Goal: Book appointment/travel/reservation

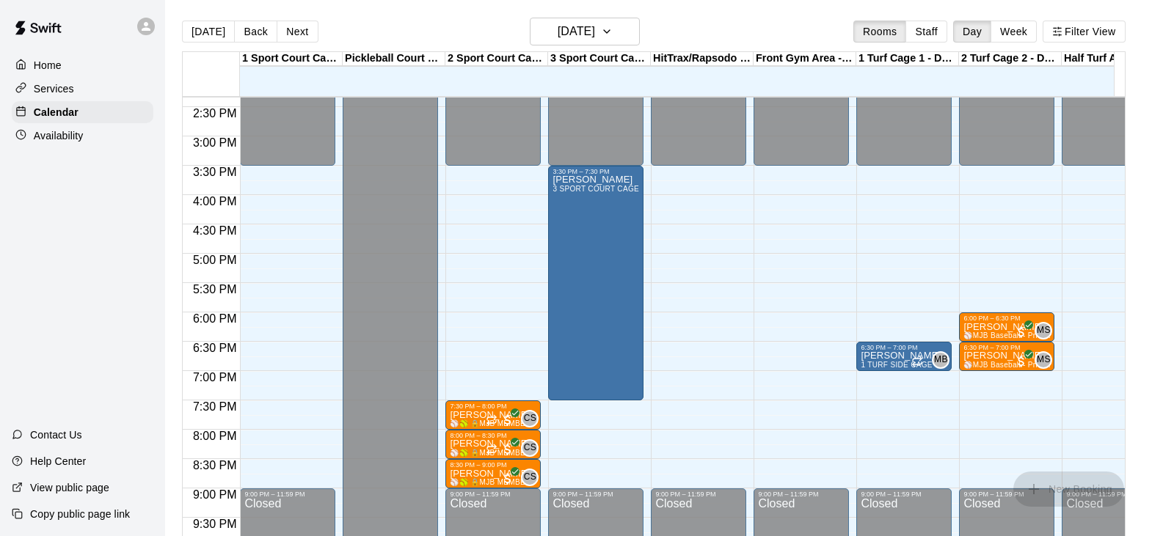
scroll to position [868, 0]
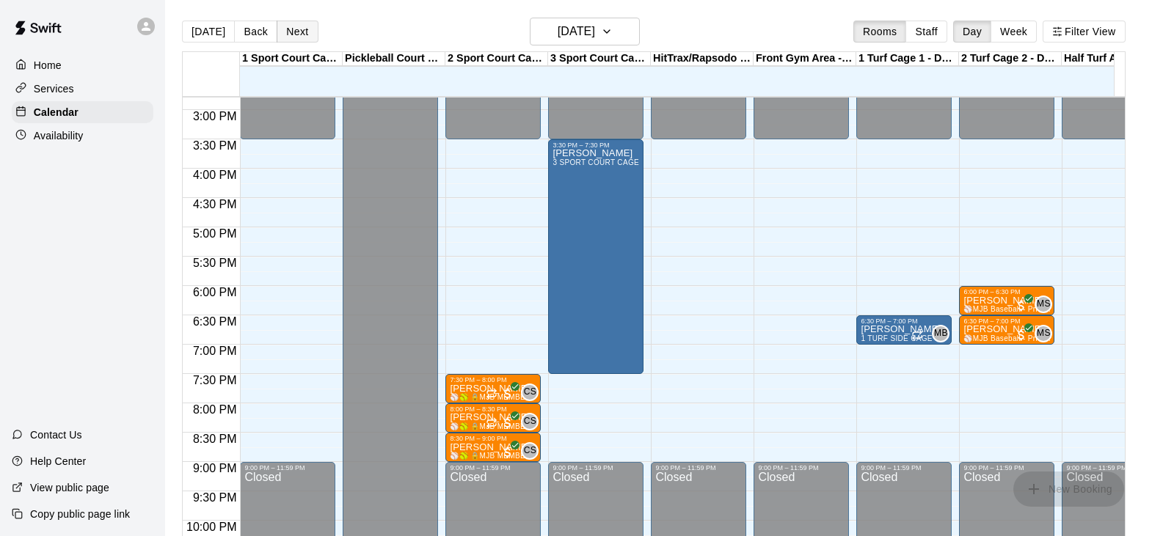
click at [284, 28] on button "Next" at bounding box center [297, 32] width 41 height 22
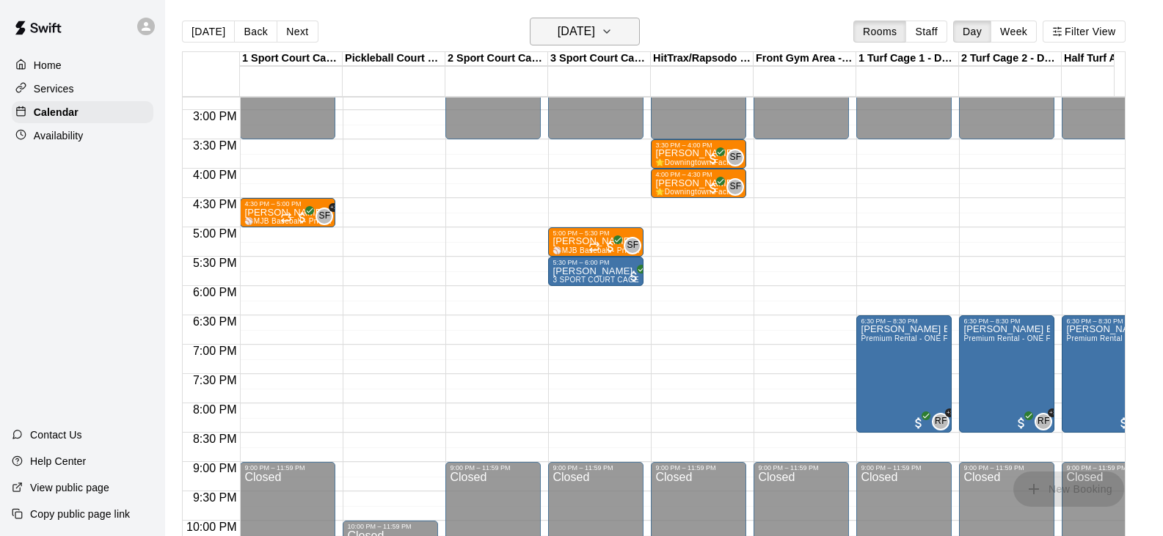
click at [613, 32] on icon "button" at bounding box center [607, 32] width 12 height 18
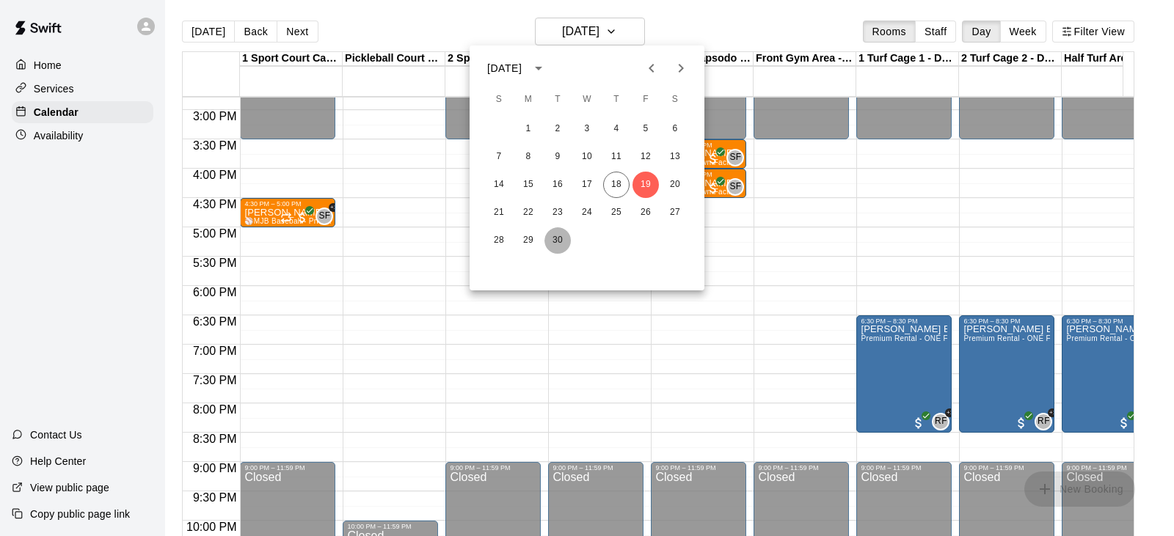
click at [558, 243] on button "30" at bounding box center [557, 240] width 26 height 26
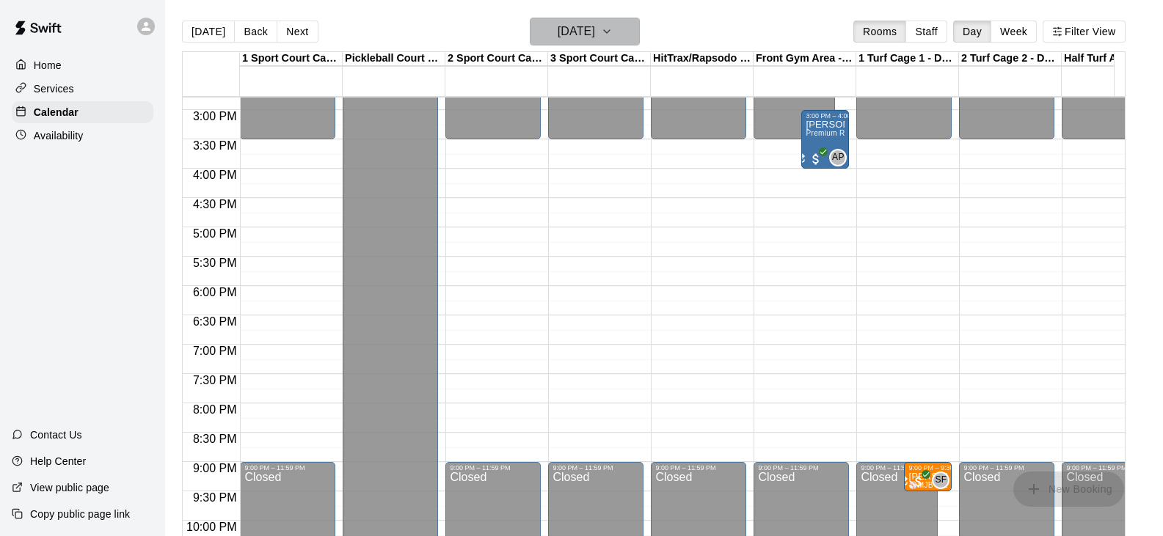
click at [595, 30] on h6 "[DATE]" at bounding box center [576, 31] width 37 height 21
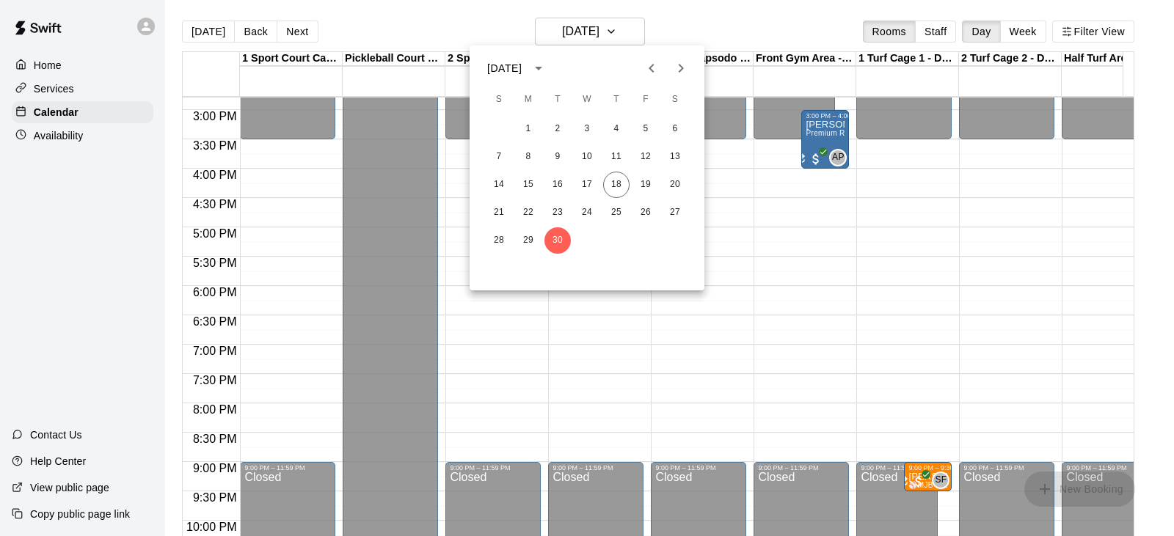
click at [690, 71] on button "Next month" at bounding box center [680, 68] width 29 height 29
click at [642, 133] on button "3" at bounding box center [646, 129] width 26 height 26
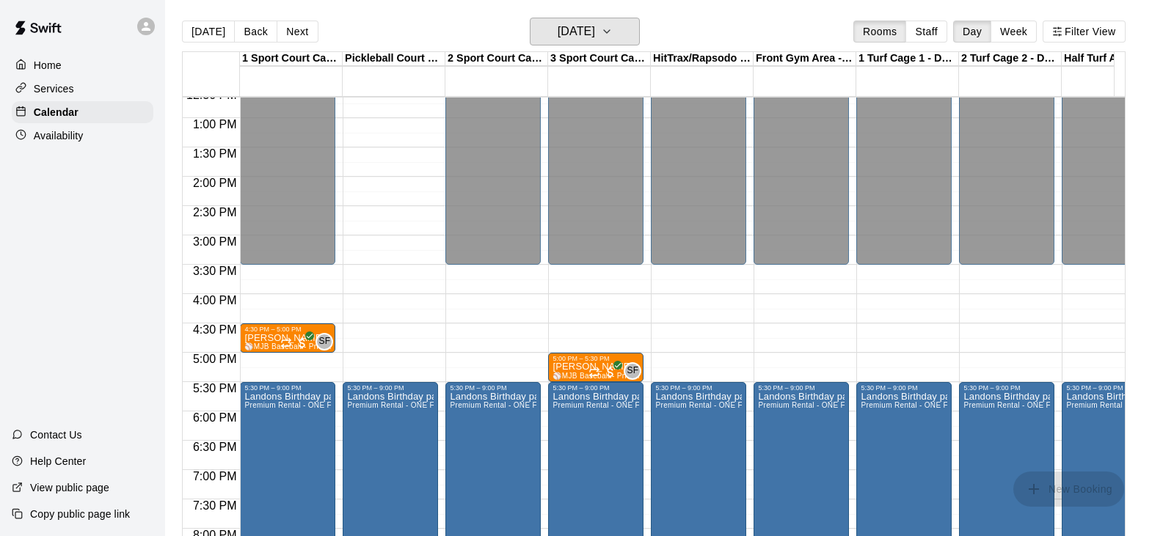
scroll to position [721, 0]
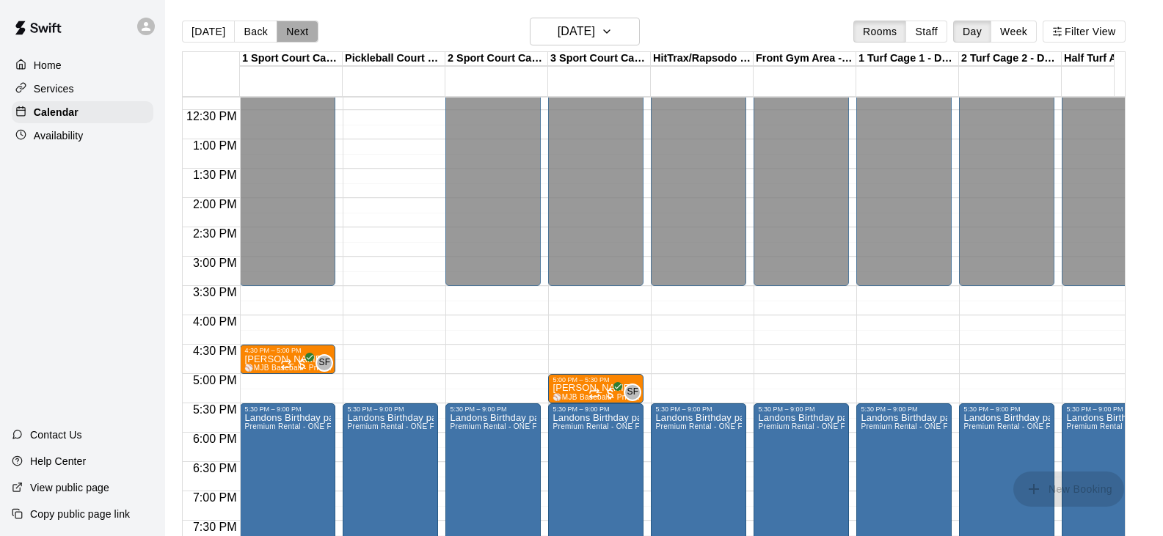
click at [294, 35] on button "Next" at bounding box center [297, 32] width 41 height 22
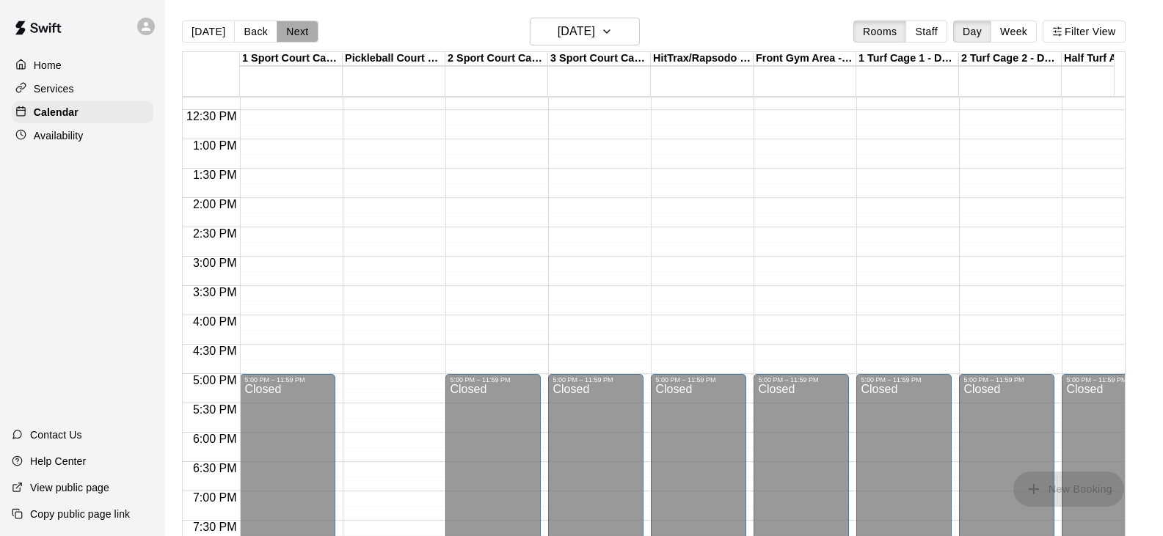
click at [294, 35] on button "Next" at bounding box center [297, 32] width 41 height 22
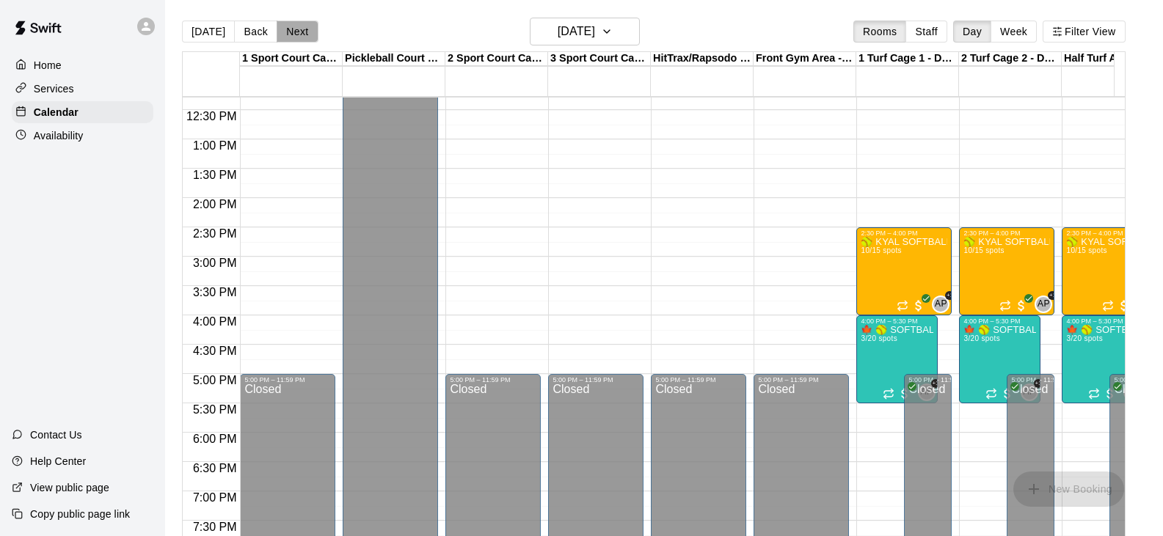
click at [295, 32] on button "Next" at bounding box center [297, 32] width 41 height 22
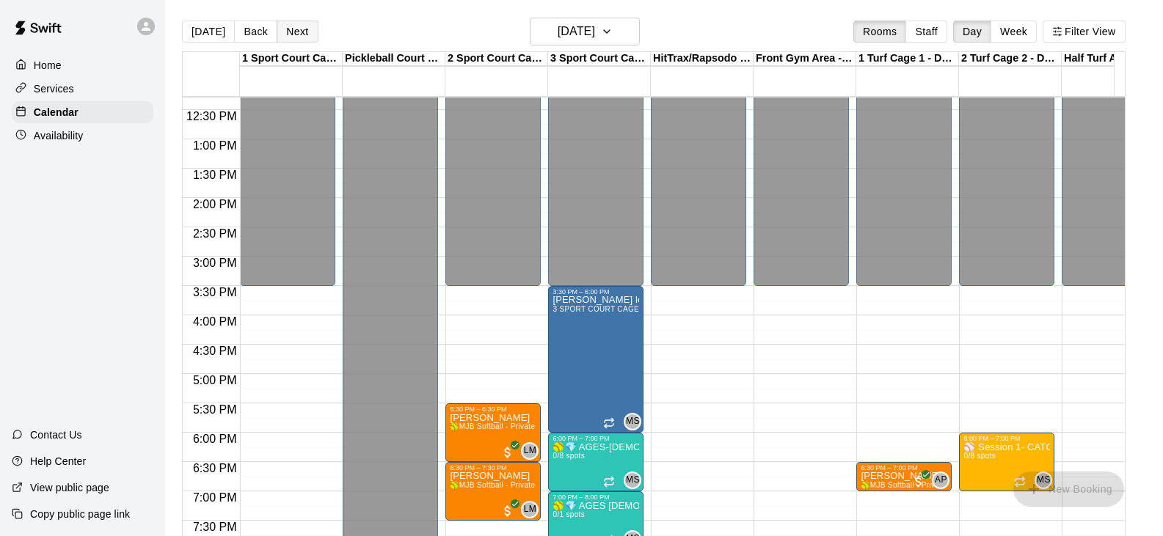
click at [295, 32] on button "Next" at bounding box center [297, 32] width 41 height 22
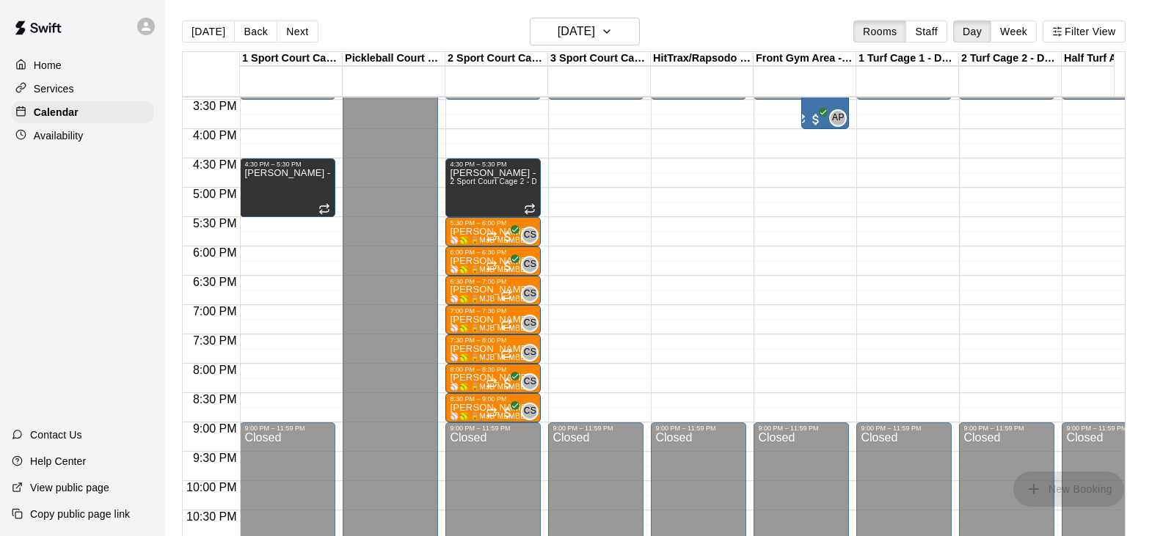
scroll to position [941, 0]
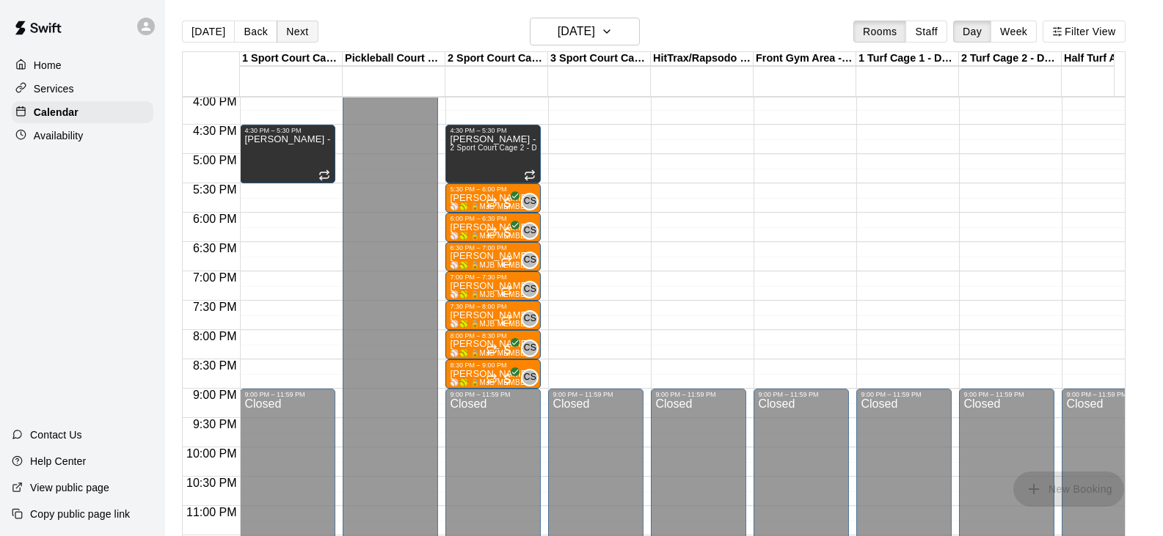
click at [298, 36] on button "Next" at bounding box center [297, 32] width 41 height 22
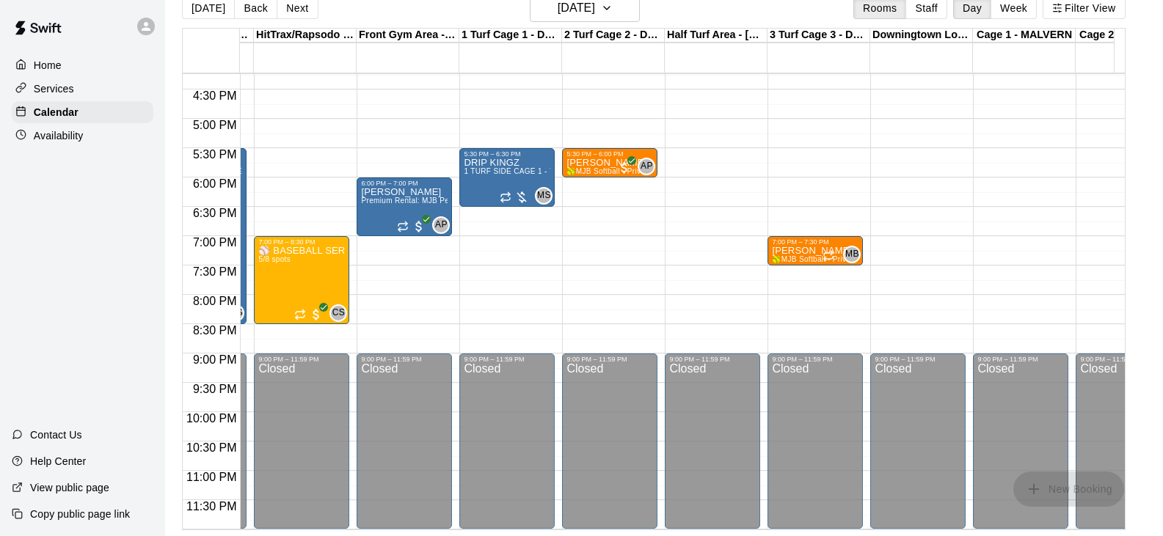
scroll to position [0, 450]
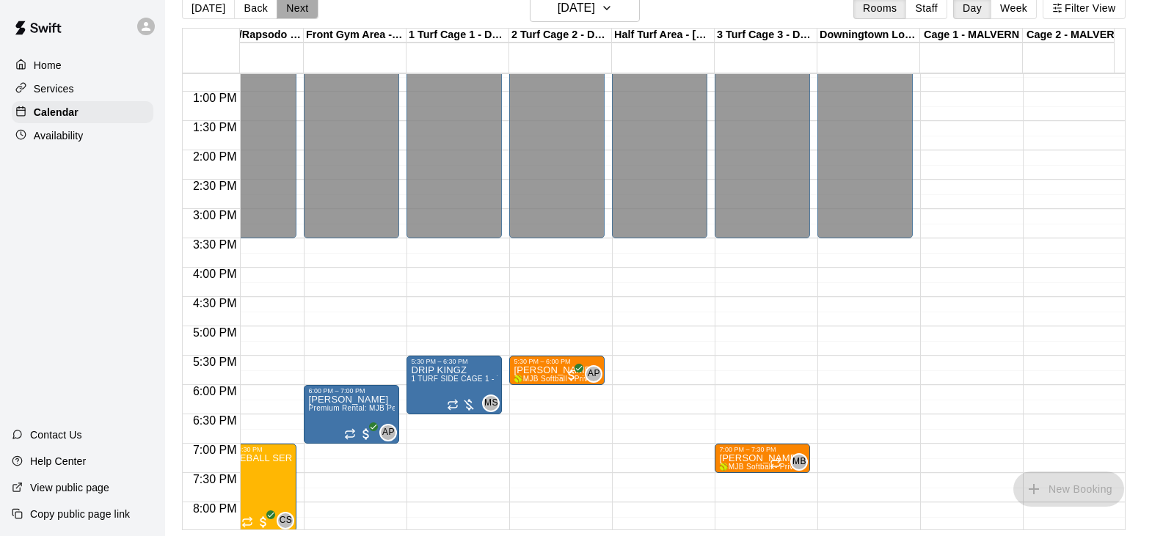
click at [296, 10] on button "Next" at bounding box center [297, 8] width 41 height 22
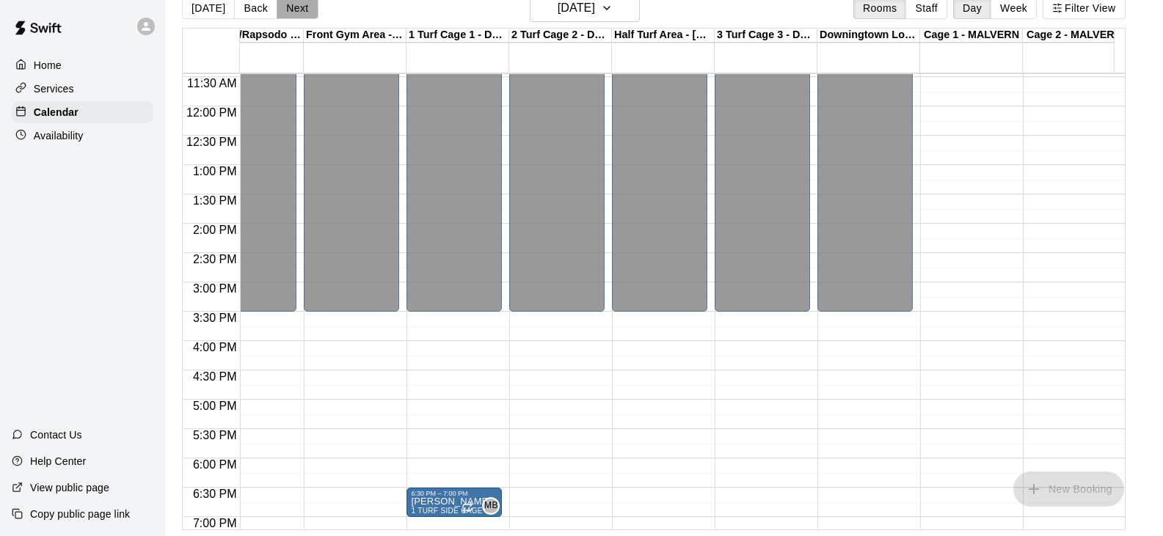
click at [289, 7] on button "Next" at bounding box center [297, 8] width 41 height 22
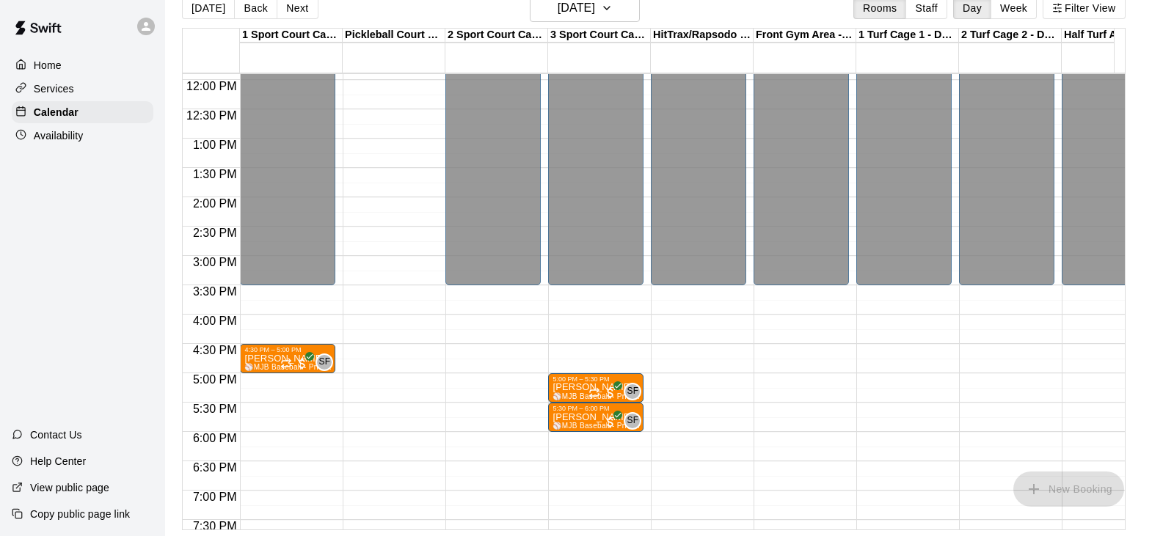
scroll to position [672, 0]
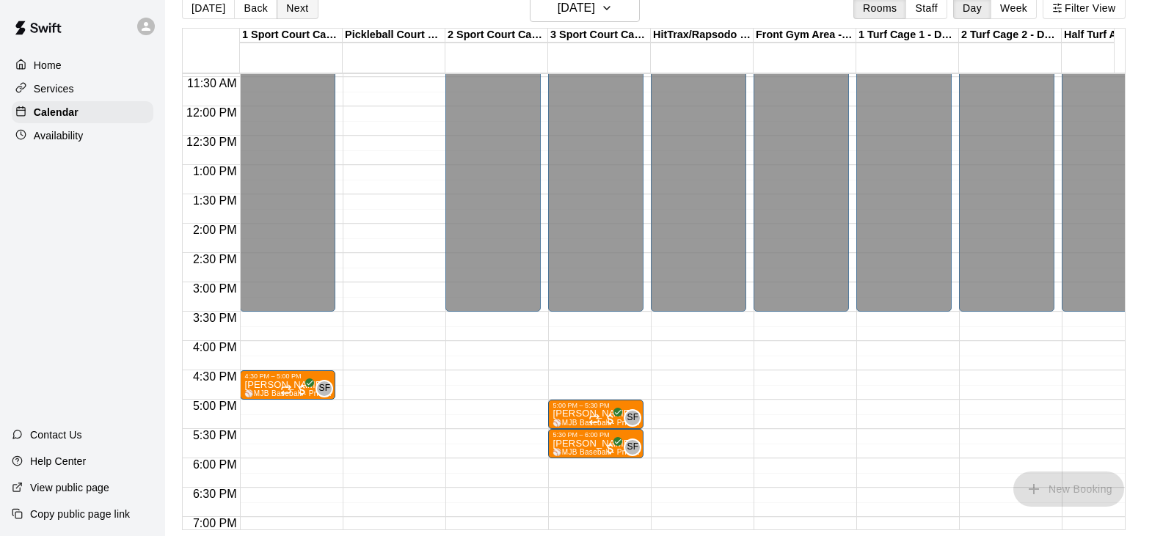
click at [304, 16] on button "Next" at bounding box center [297, 8] width 41 height 22
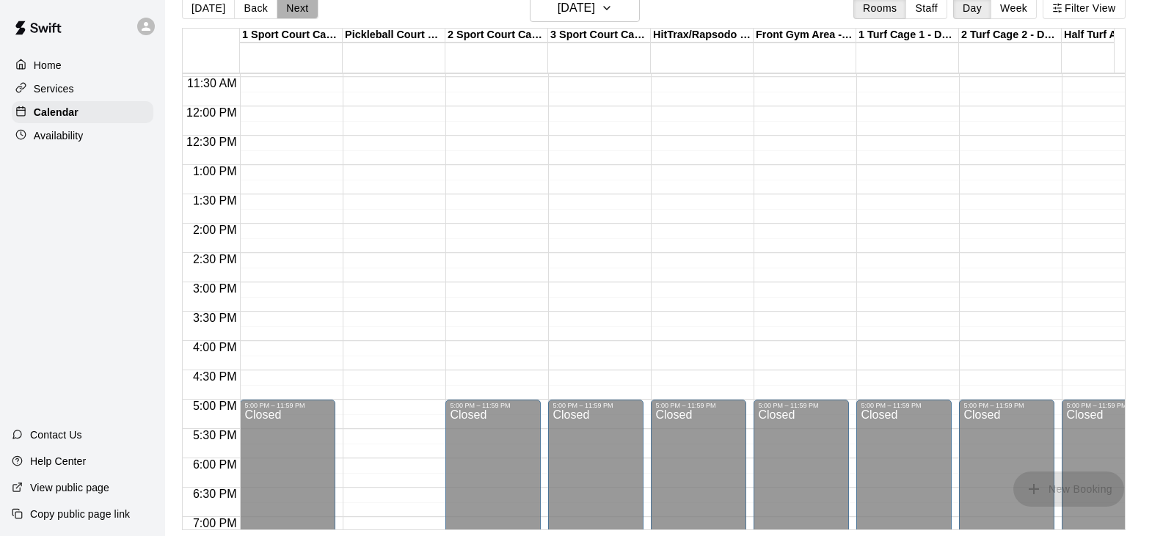
click at [304, 15] on button "Next" at bounding box center [297, 8] width 41 height 22
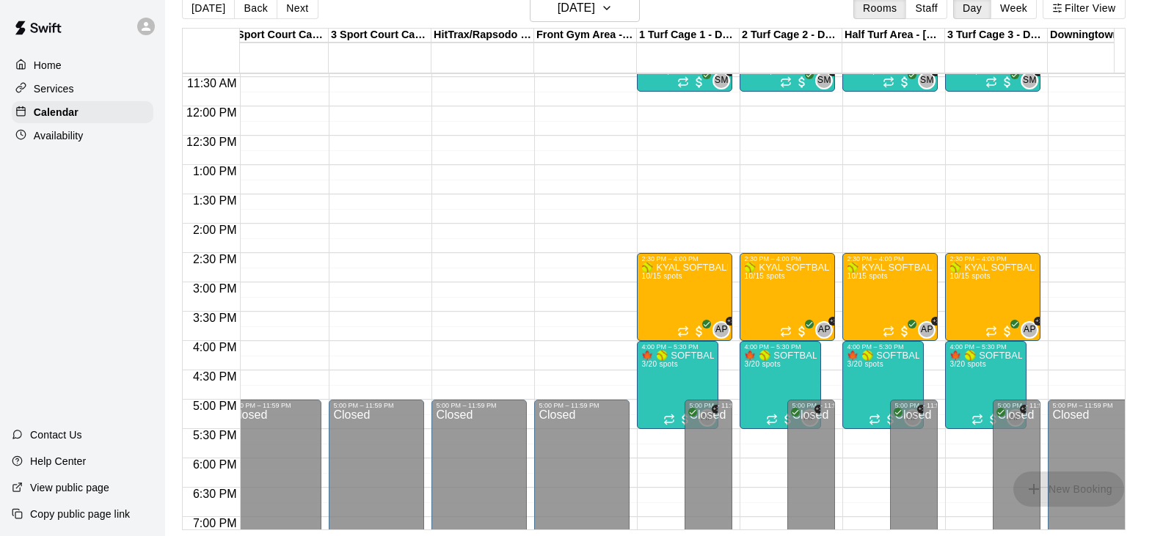
scroll to position [672, 164]
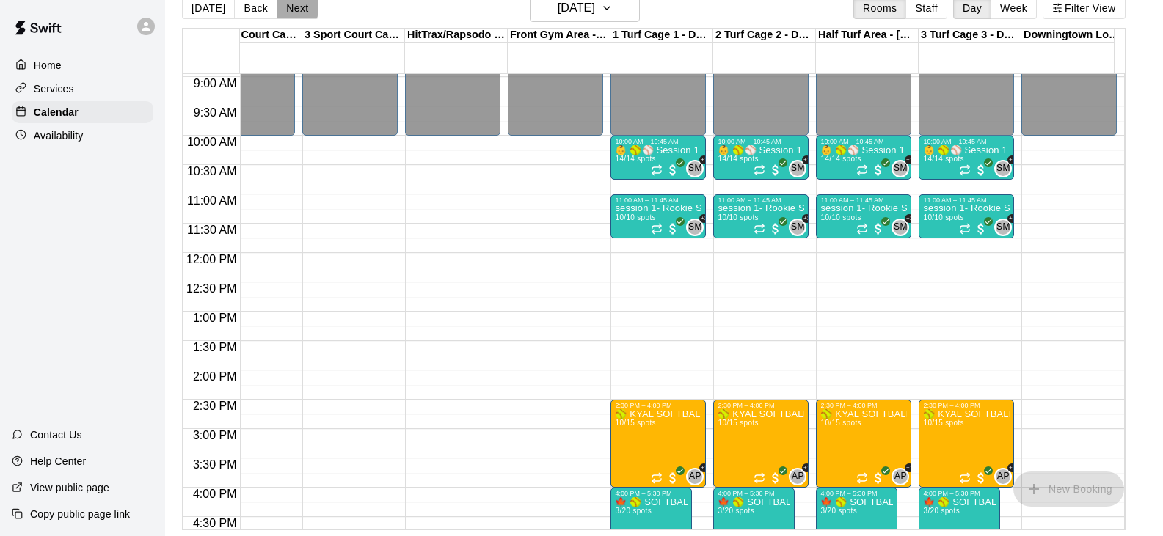
click at [294, 6] on button "Next" at bounding box center [297, 8] width 41 height 22
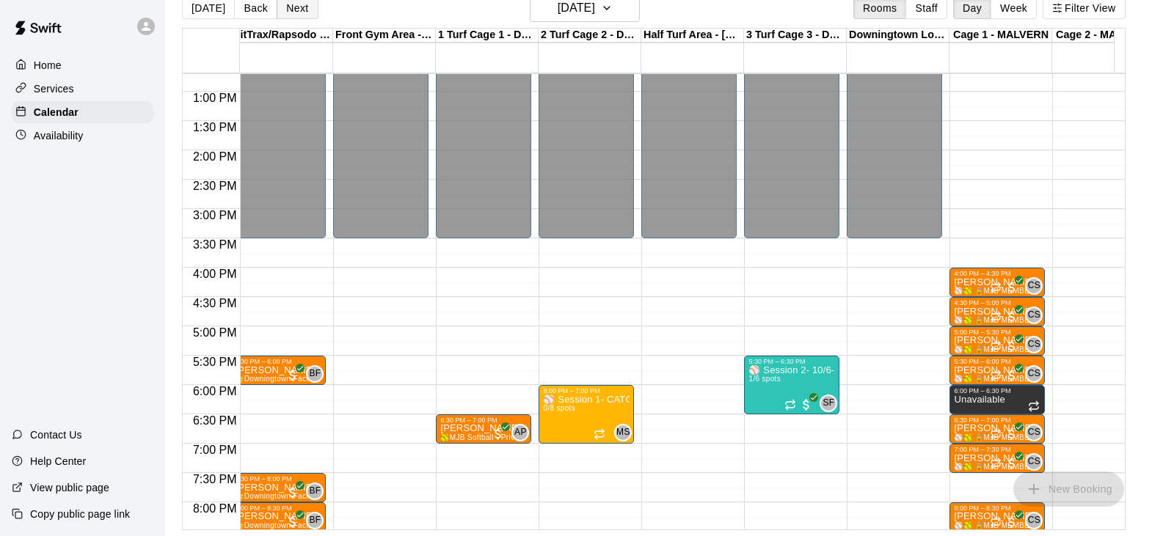
click at [294, 11] on button "Next" at bounding box center [297, 8] width 41 height 22
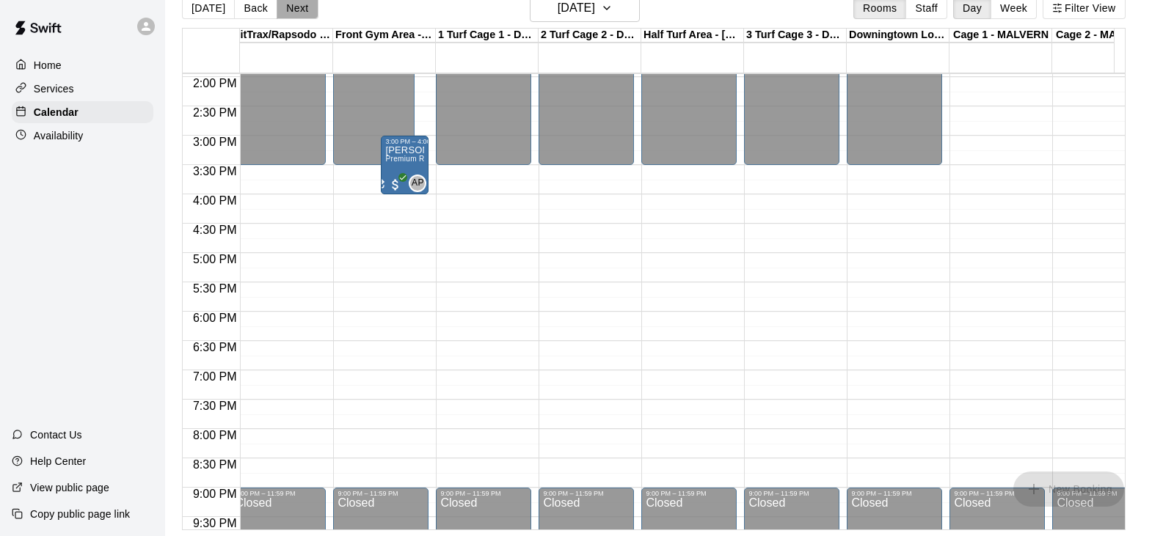
click at [290, 7] on button "Next" at bounding box center [297, 8] width 41 height 22
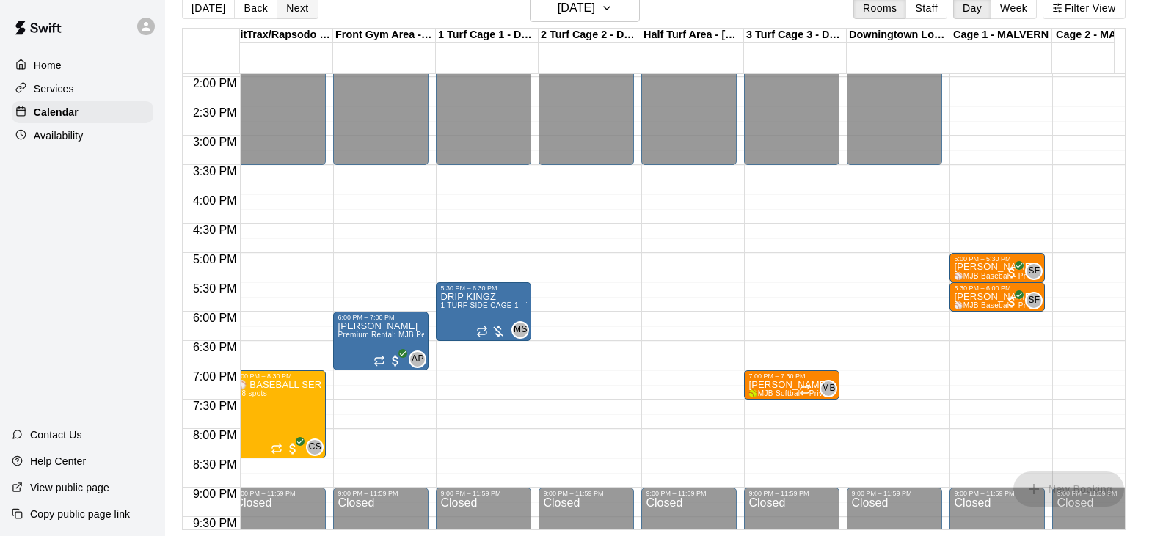
click at [291, 13] on button "Next" at bounding box center [297, 8] width 41 height 22
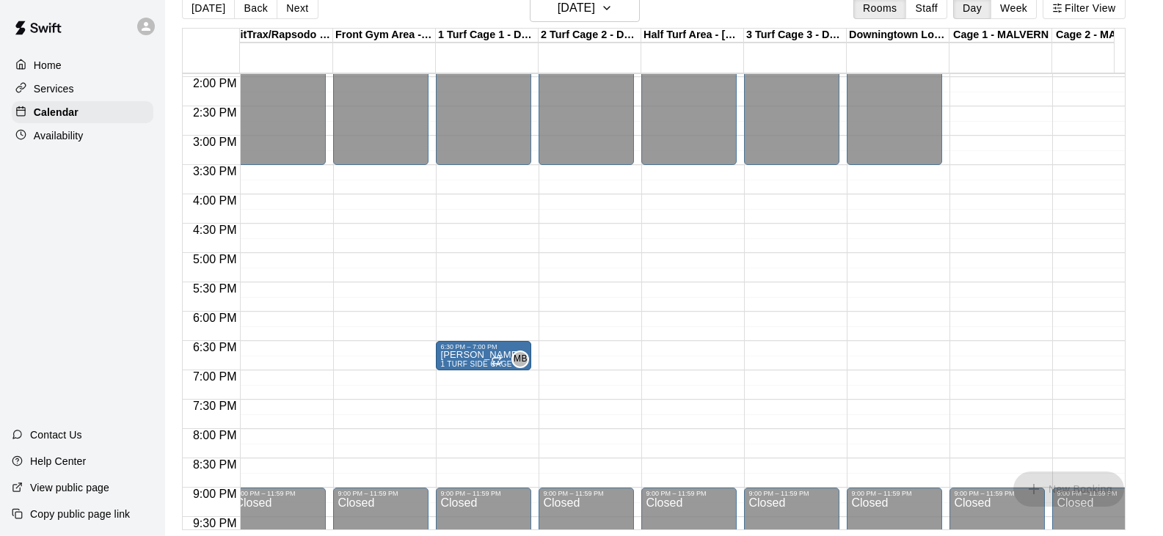
click at [291, 12] on button "Next" at bounding box center [297, 8] width 41 height 22
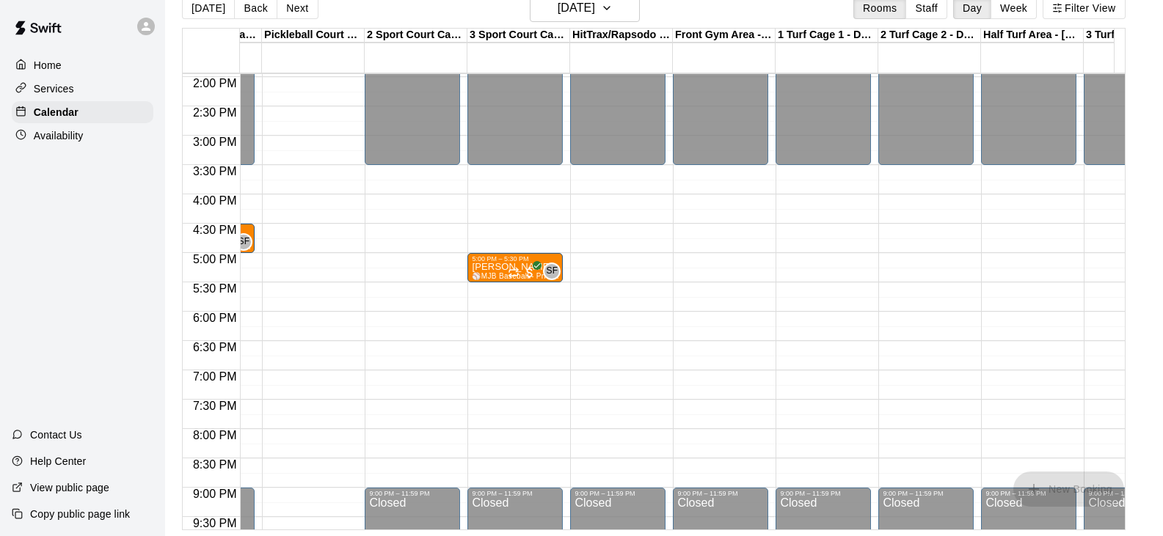
scroll to position [0, 0]
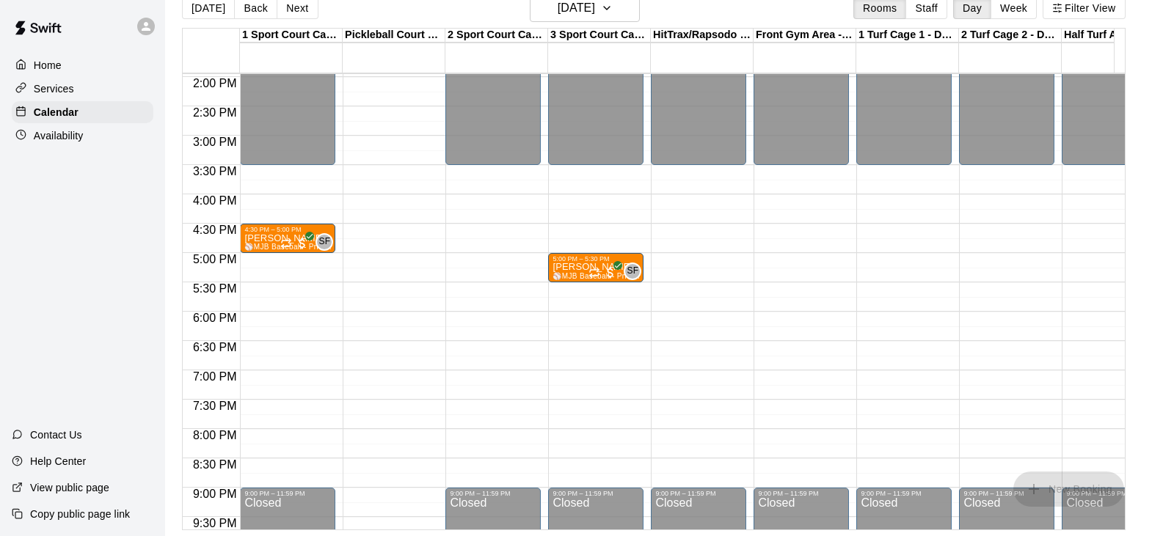
click at [299, 10] on button "Next" at bounding box center [297, 8] width 41 height 22
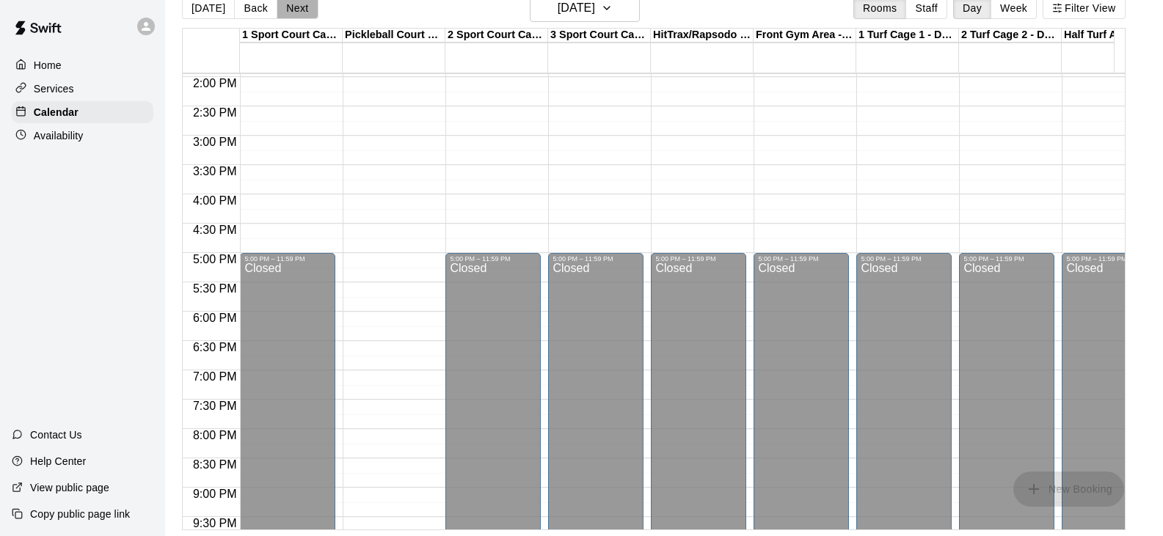
click at [299, 10] on button "Next" at bounding box center [297, 8] width 41 height 22
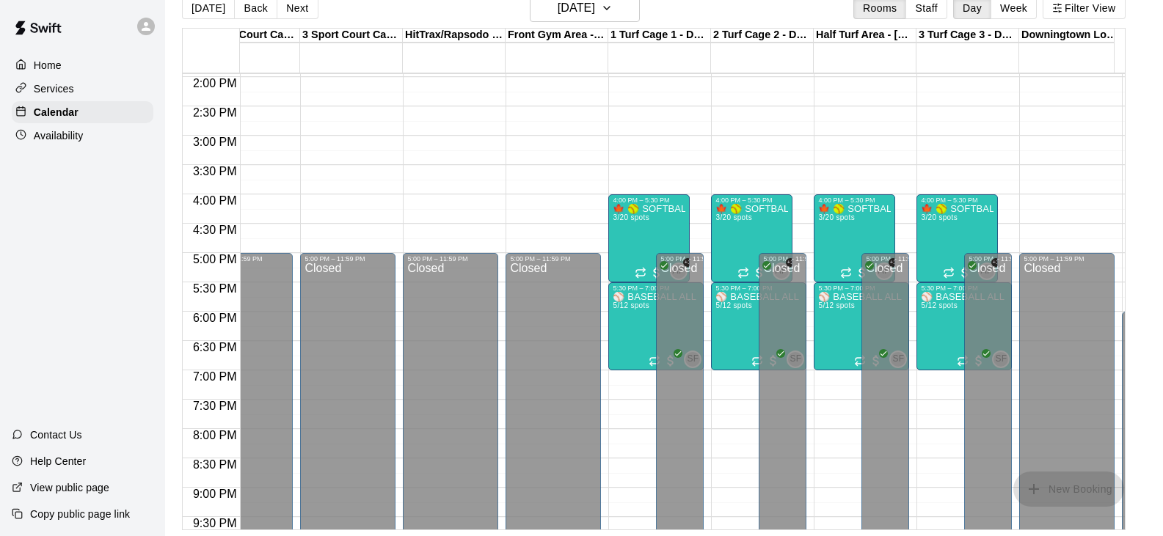
scroll to position [0, 274]
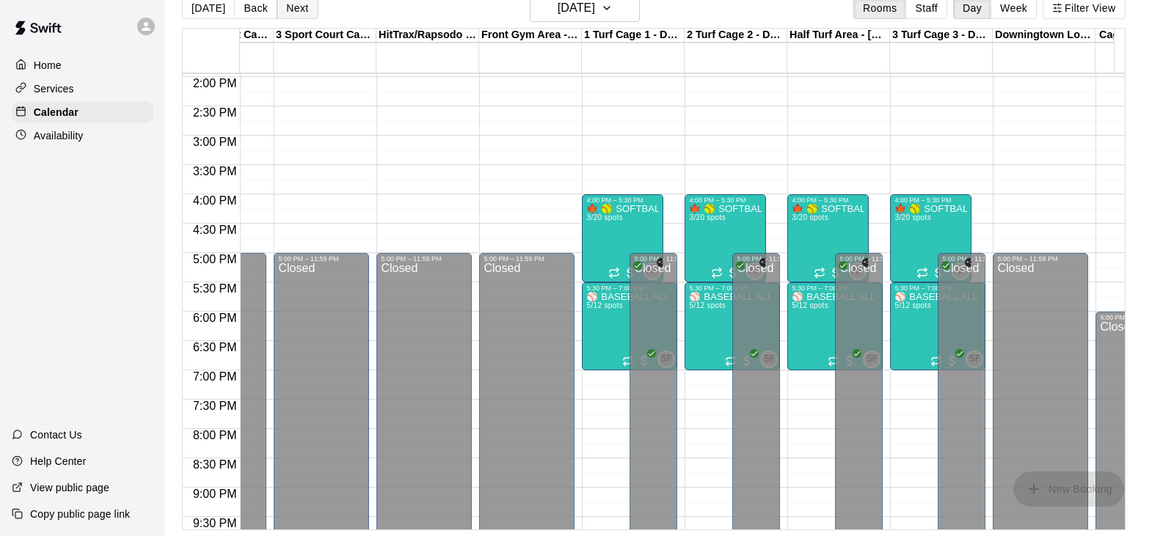
click at [299, 10] on button "Next" at bounding box center [297, 8] width 41 height 22
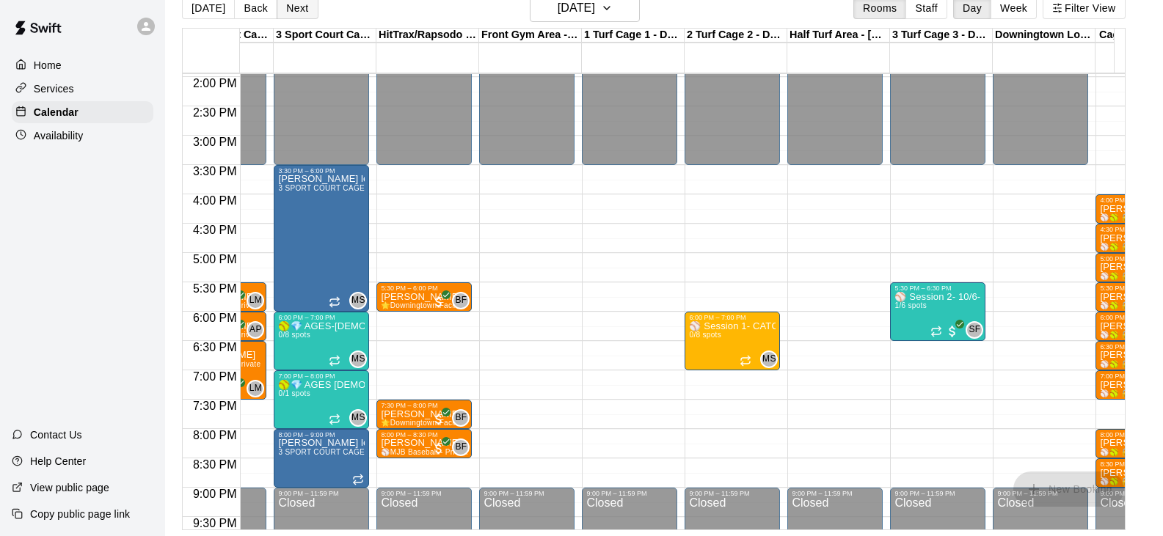
click at [299, 9] on button "Next" at bounding box center [297, 8] width 41 height 22
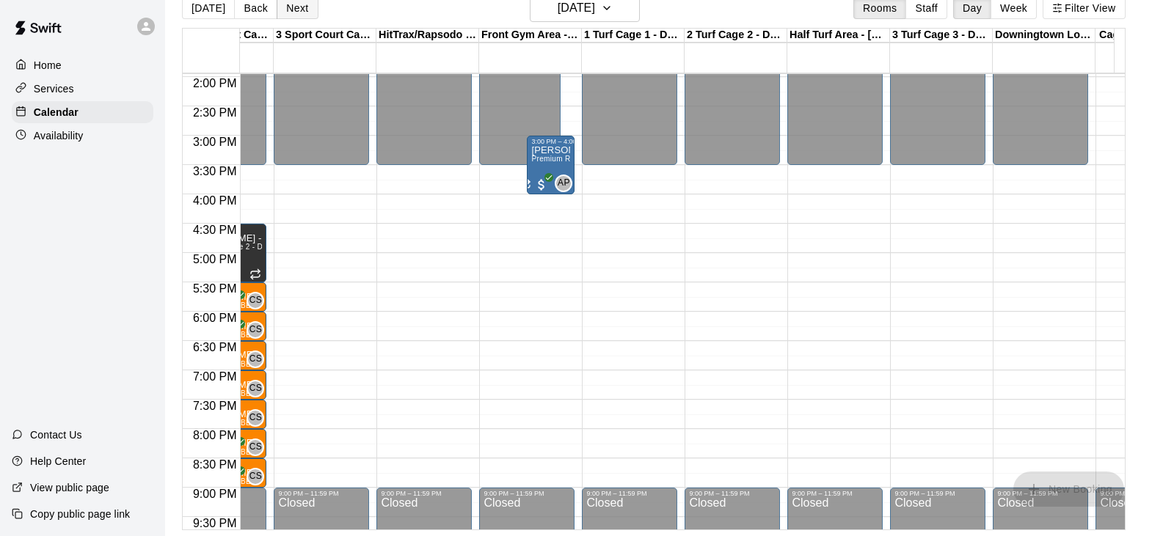
click at [297, 7] on button "Next" at bounding box center [297, 8] width 41 height 22
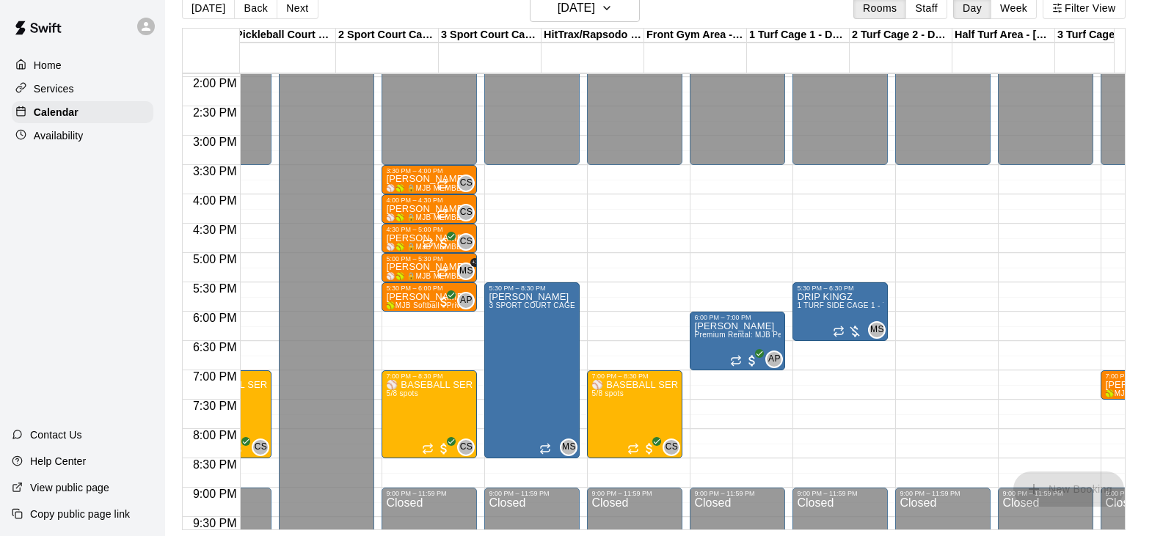
scroll to position [0, 64]
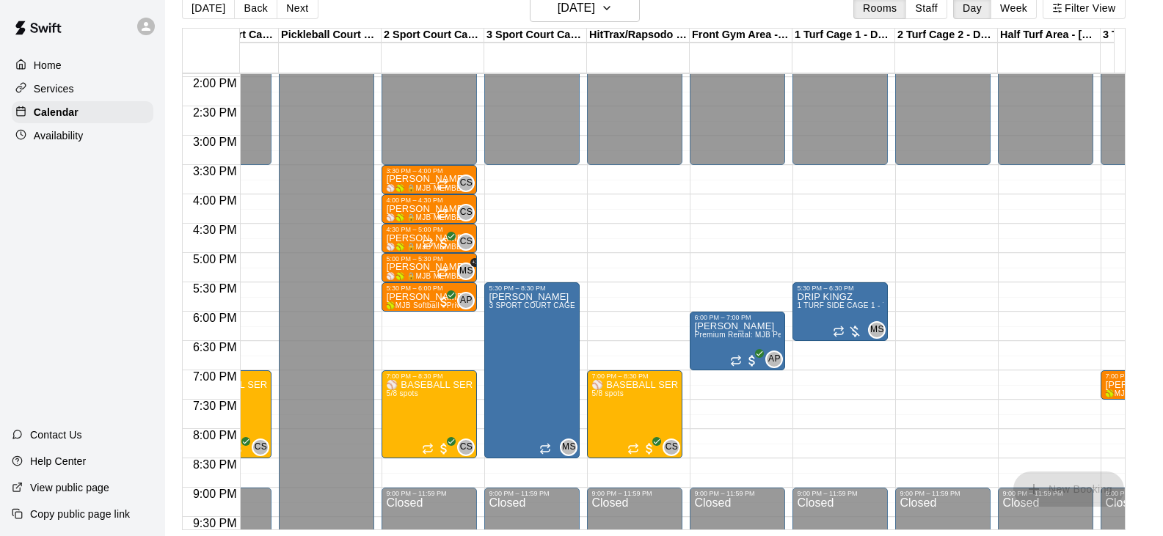
click at [290, 12] on button "Next" at bounding box center [297, 8] width 41 height 22
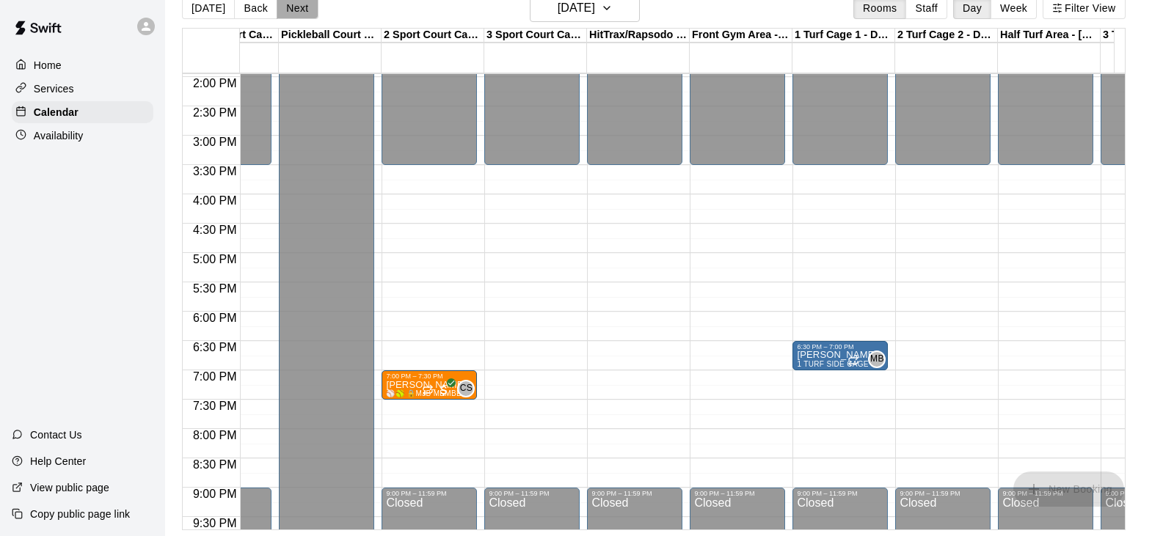
click at [296, 11] on button "Next" at bounding box center [297, 8] width 41 height 22
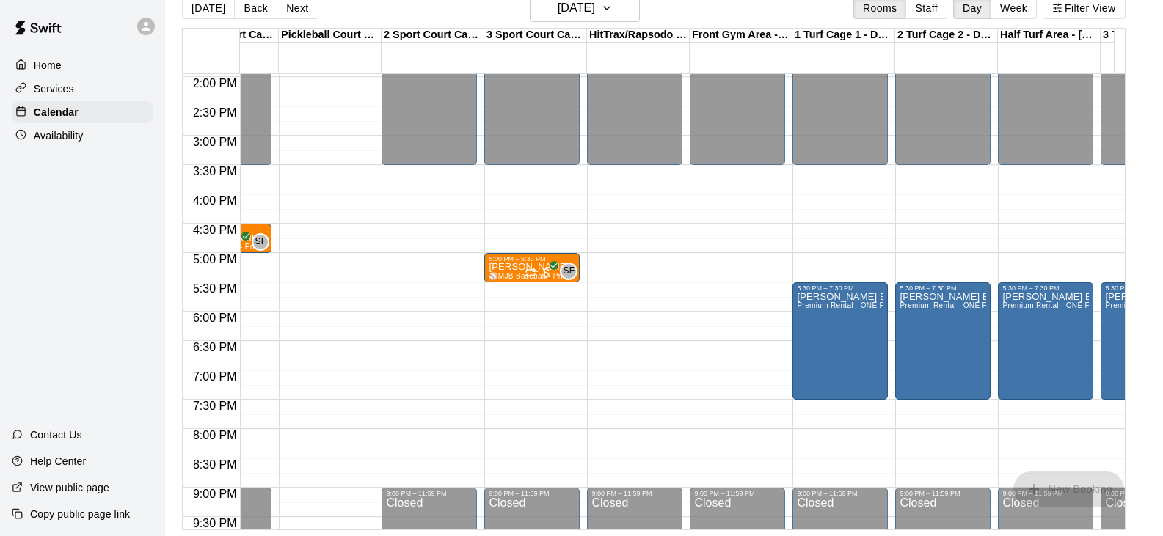
scroll to position [0, 0]
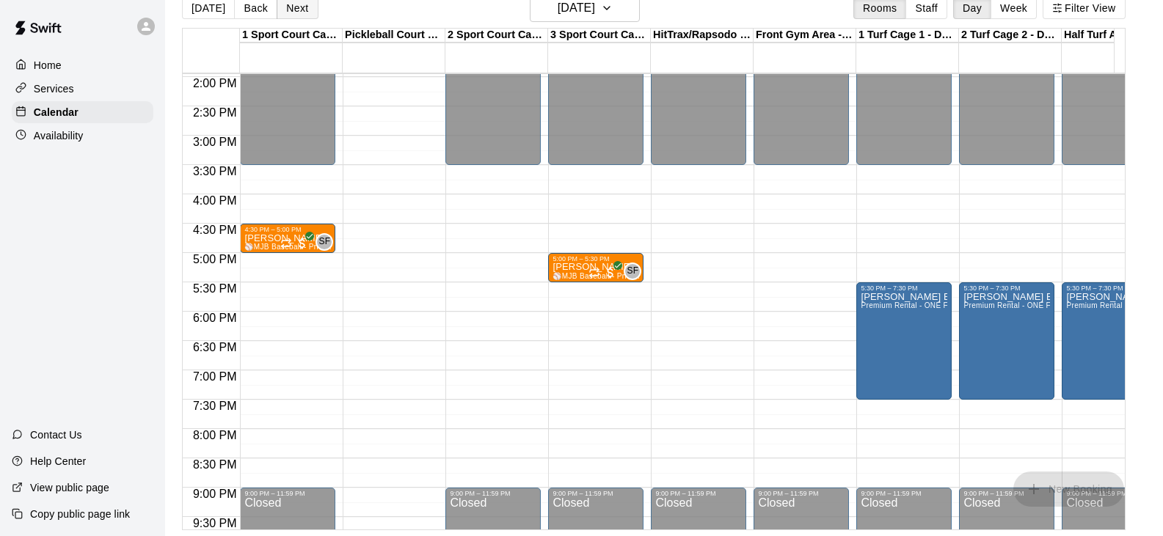
click at [303, 14] on button "Next" at bounding box center [297, 8] width 41 height 22
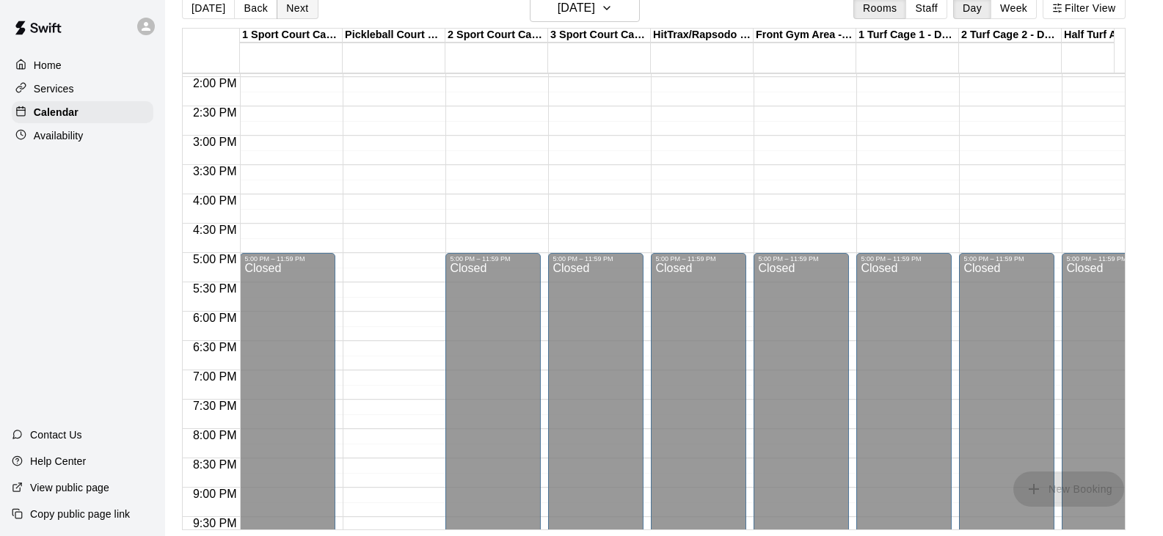
click at [301, 12] on button "Next" at bounding box center [297, 8] width 41 height 22
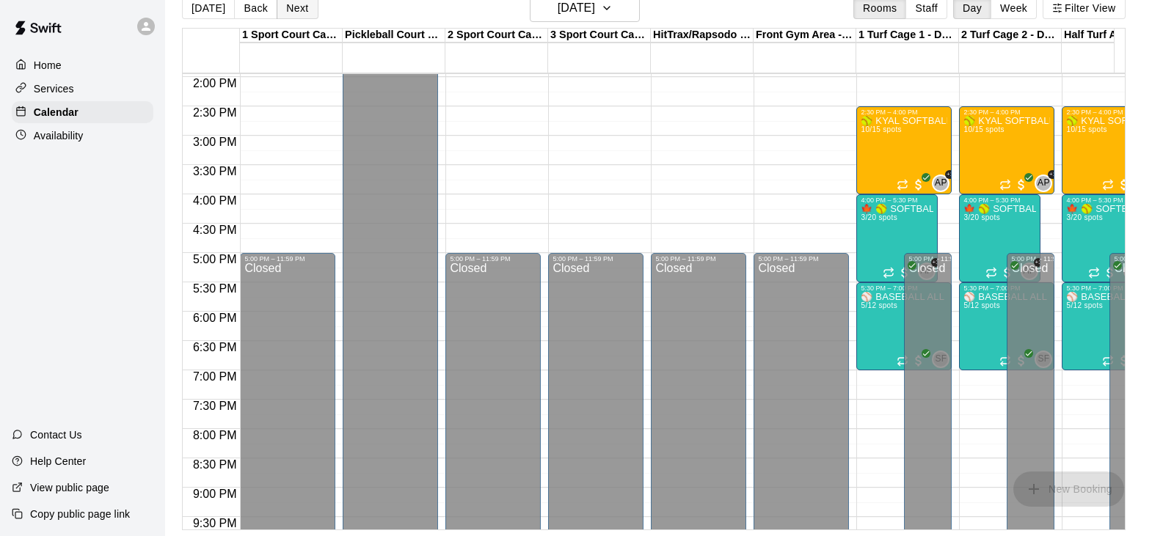
click at [301, 12] on button "Next" at bounding box center [297, 8] width 41 height 22
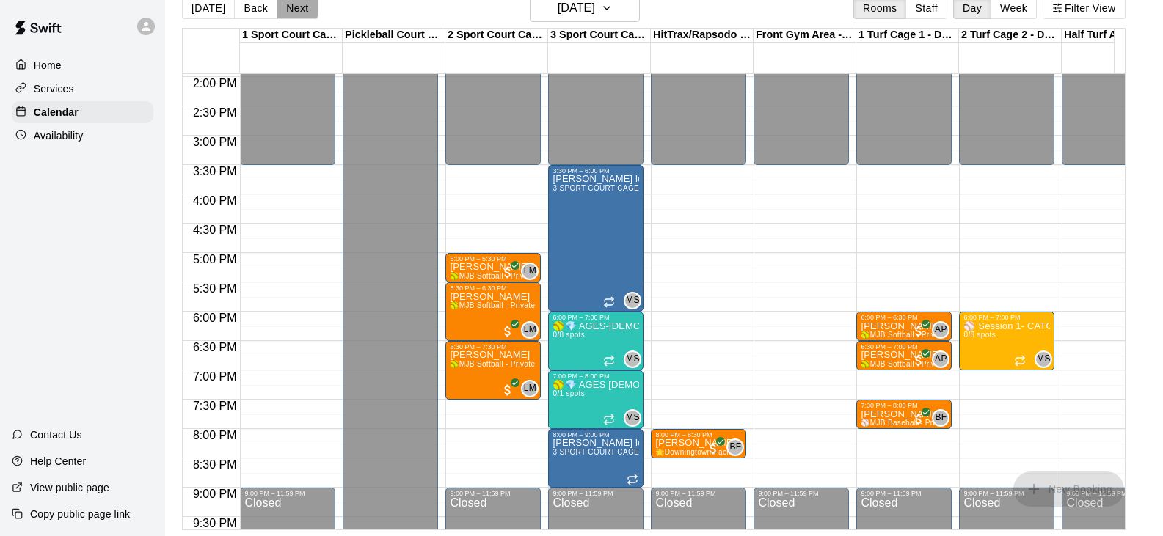
click at [301, 12] on button "Next" at bounding box center [297, 8] width 41 height 22
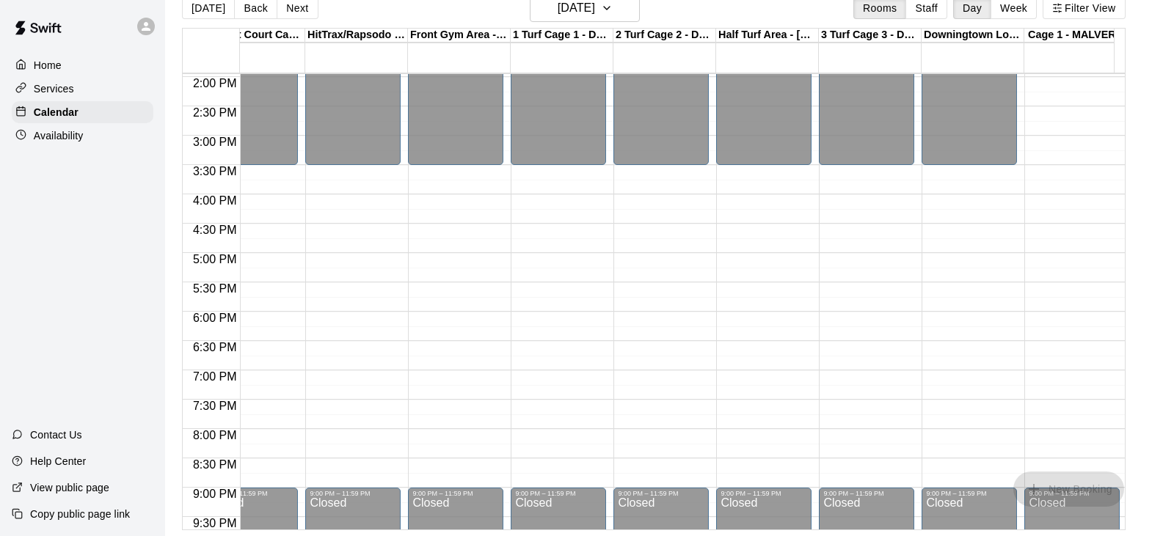
scroll to position [0, 359]
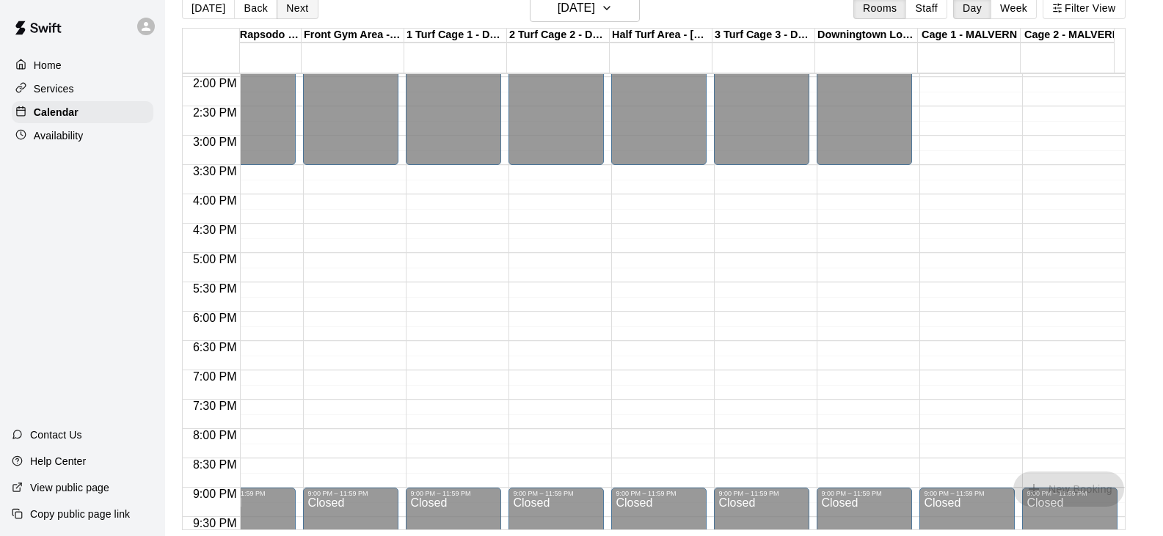
click at [300, 15] on button "Next" at bounding box center [297, 8] width 41 height 22
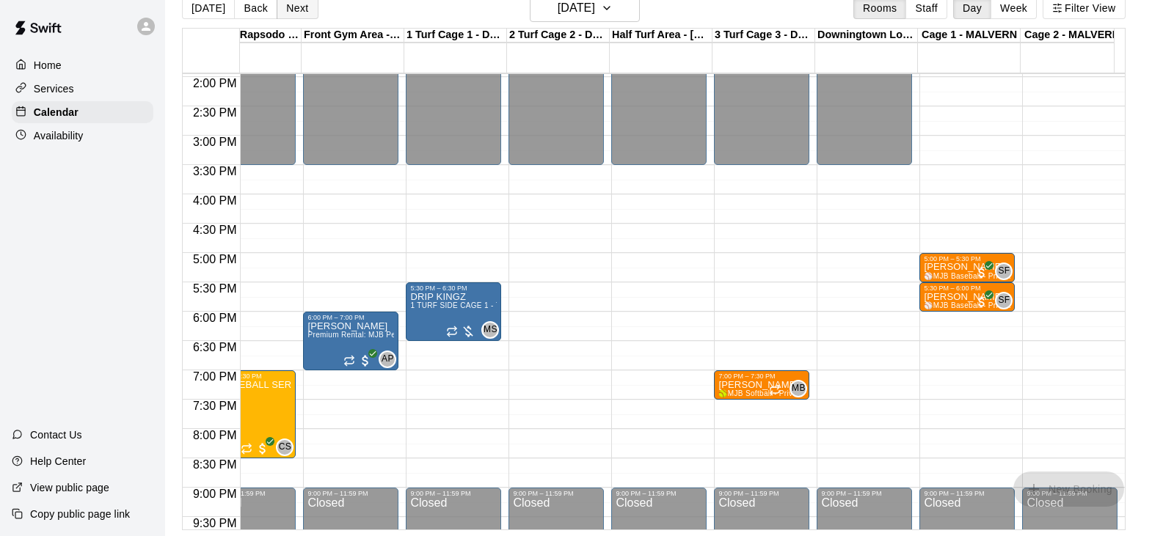
click at [292, 15] on button "Next" at bounding box center [297, 8] width 41 height 22
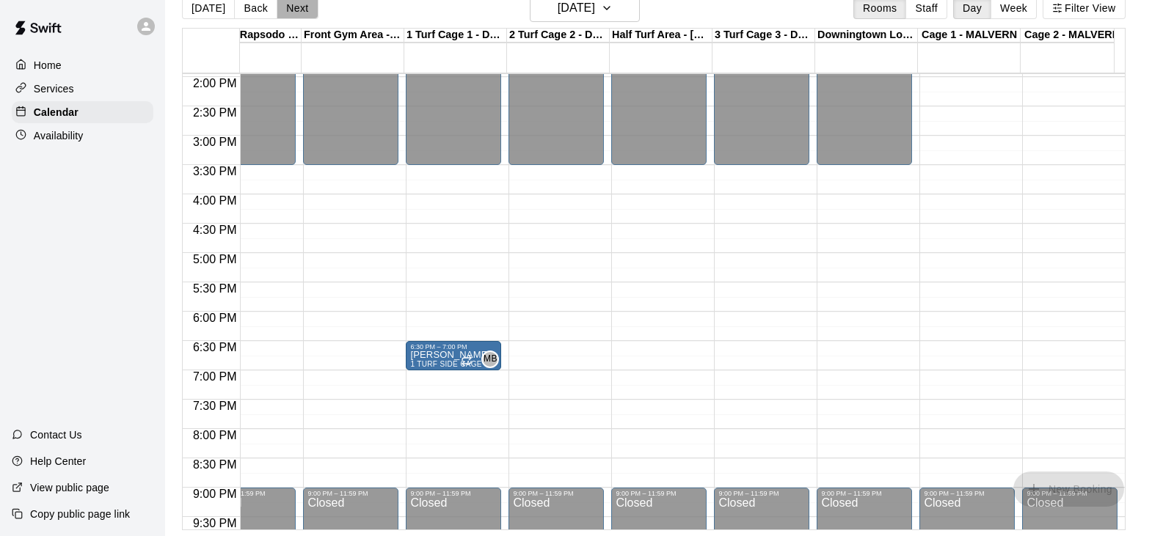
click at [292, 15] on button "Next" at bounding box center [297, 8] width 41 height 22
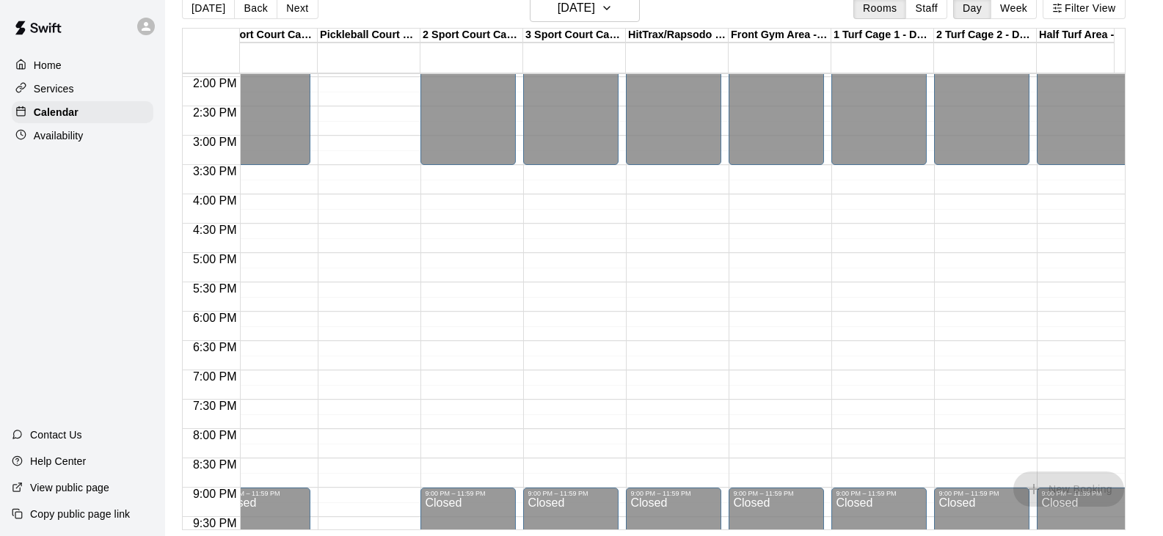
scroll to position [0, 0]
